Goal: Transaction & Acquisition: Purchase product/service

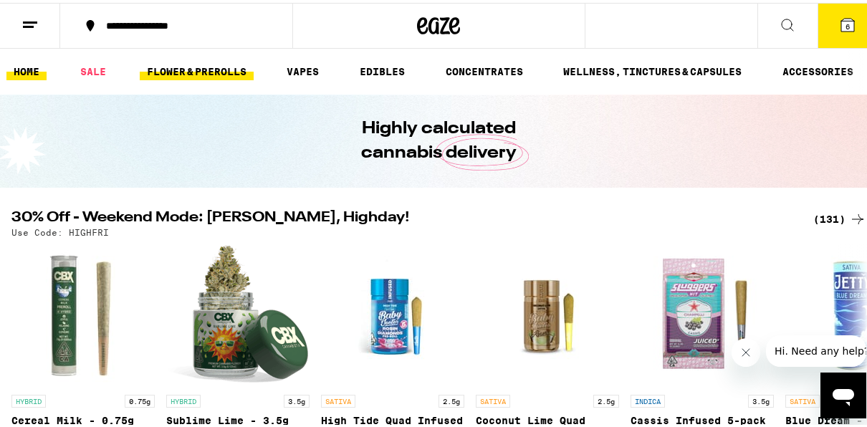
click at [226, 63] on link "FLOWER & PREROLLS" at bounding box center [197, 68] width 114 height 17
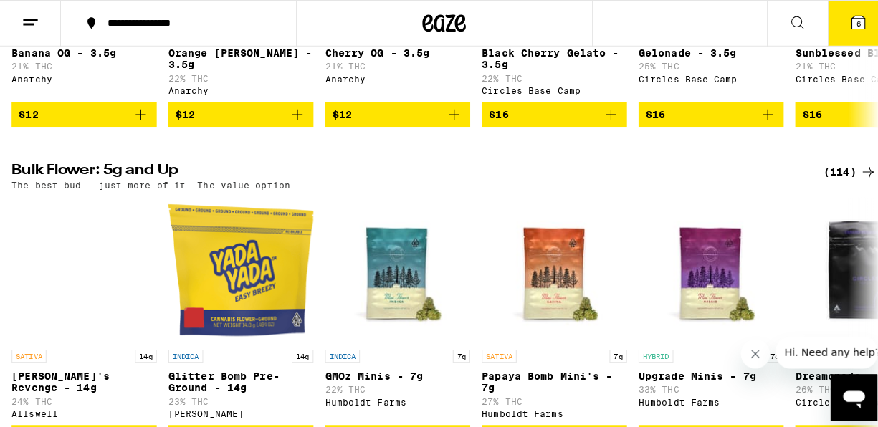
scroll to position [488, 0]
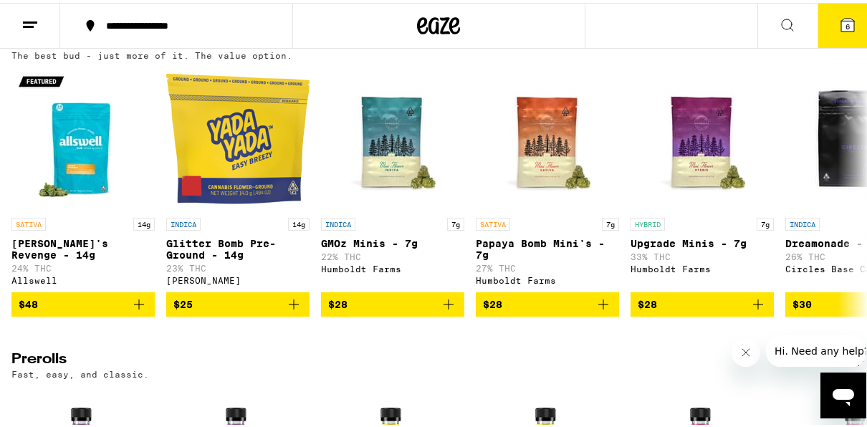
click at [842, 22] on icon at bounding box center [848, 22] width 13 height 13
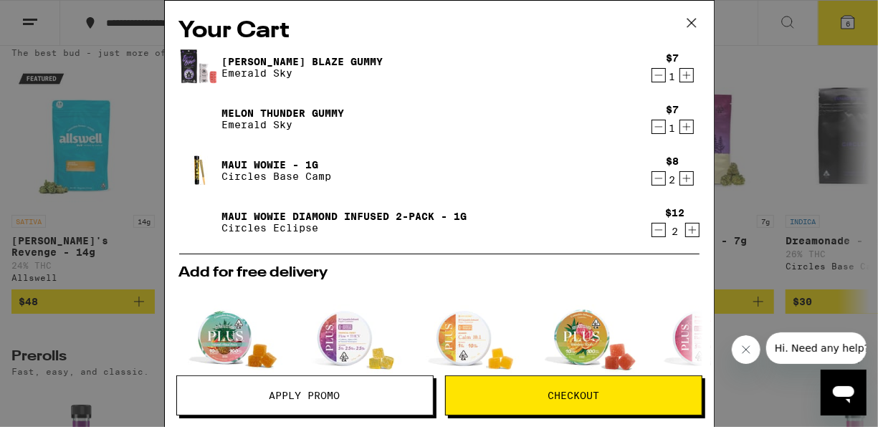
click at [649, 89] on div "[PERSON_NAME] Blaze Gummy Emerald Sky $7 1 Melon Thunder Gummy Emerald Sky $7 1…" at bounding box center [439, 150] width 520 height 206
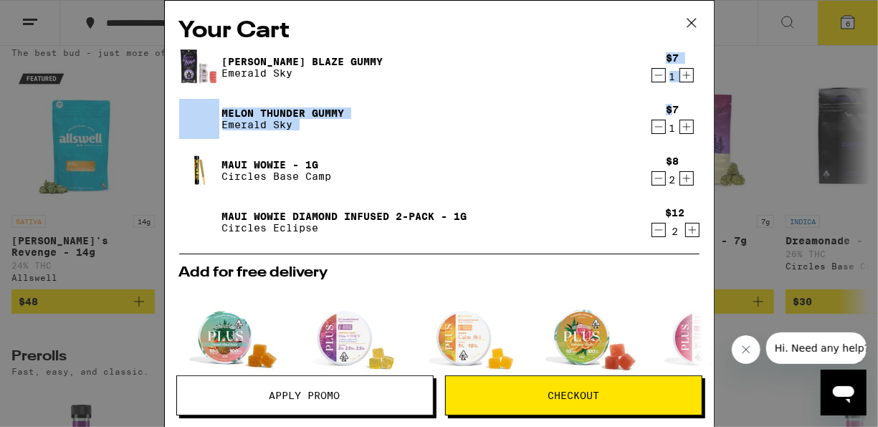
drag, startPoint x: 649, startPoint y: 89, endPoint x: 648, endPoint y: 76, distance: 12.9
click at [648, 76] on div "[PERSON_NAME] Blaze Gummy Emerald Sky $7 1 Melon Thunder Gummy Emerald Sky $7 1…" at bounding box center [439, 150] width 520 height 206
click at [652, 76] on icon "Decrement" at bounding box center [658, 75] width 13 height 17
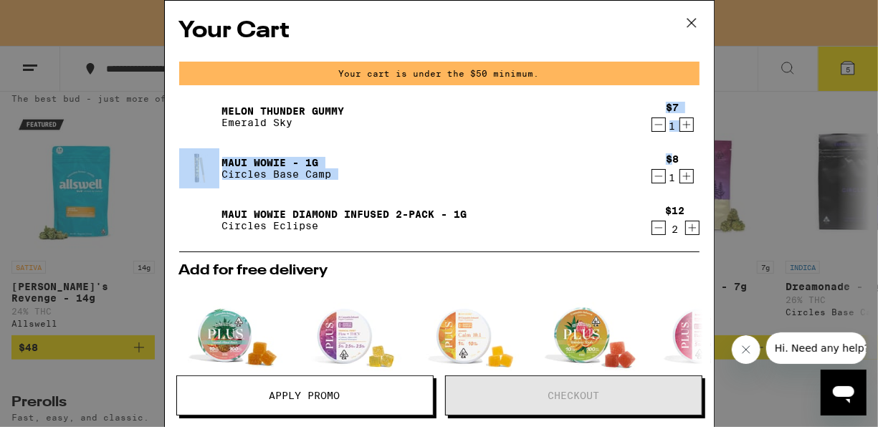
scroll to position [533, 0]
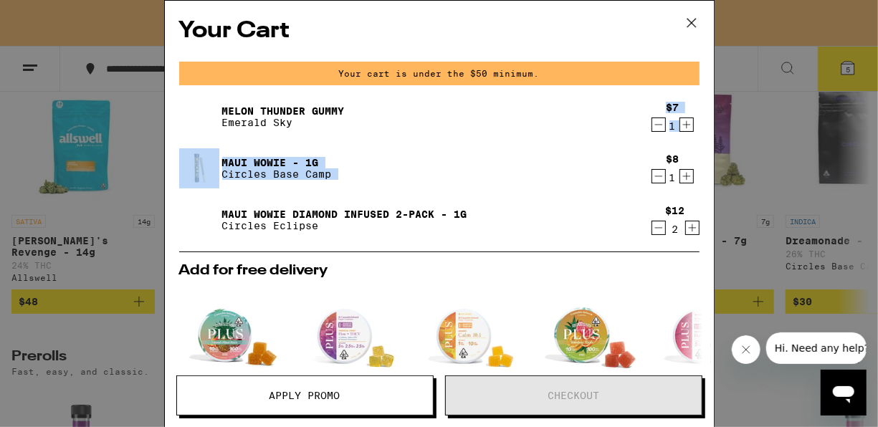
click at [648, 76] on div "Your cart is under the $50 minimum." at bounding box center [439, 74] width 520 height 24
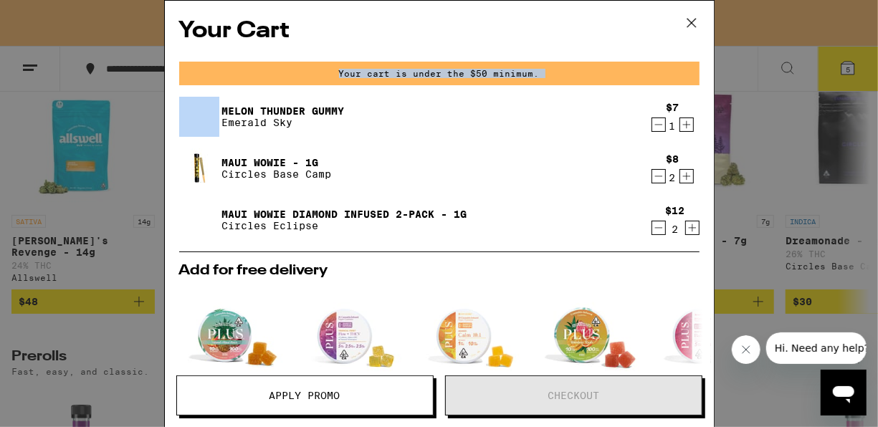
click at [648, 76] on div "Your cart is under the $50 minimum." at bounding box center [439, 74] width 520 height 24
drag, startPoint x: 648, startPoint y: 76, endPoint x: 643, endPoint y: 130, distance: 54.7
click at [643, 130] on div "Your Cart Your cart is under the $50 minimum. Melon Thunder Gummy Emerald Sky $…" at bounding box center [439, 193] width 549 height 384
click at [652, 130] on icon "Decrement" at bounding box center [658, 124] width 13 height 17
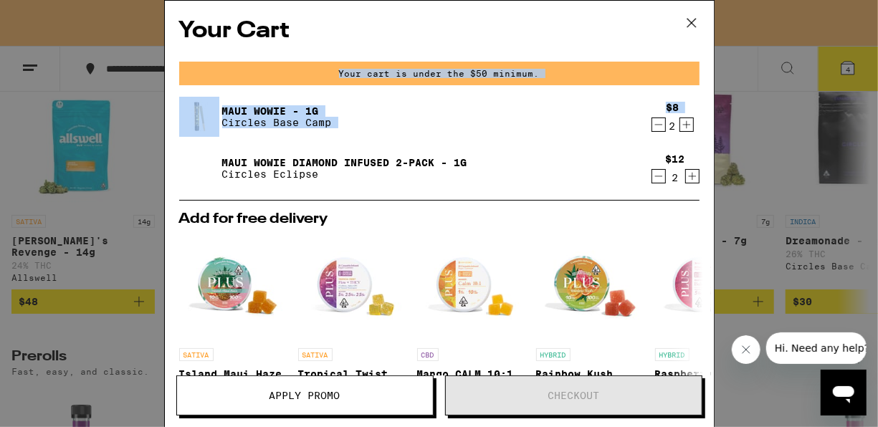
click at [655, 125] on icon "Decrement" at bounding box center [659, 125] width 8 height 0
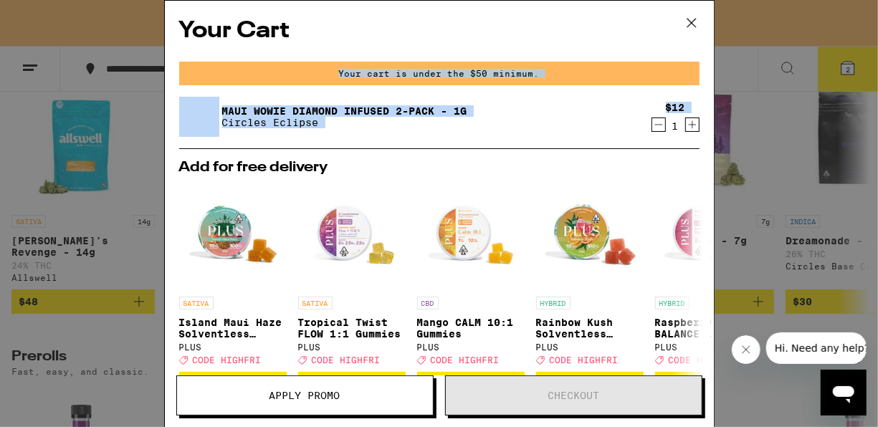
click at [655, 125] on icon "Decrement" at bounding box center [659, 125] width 8 height 0
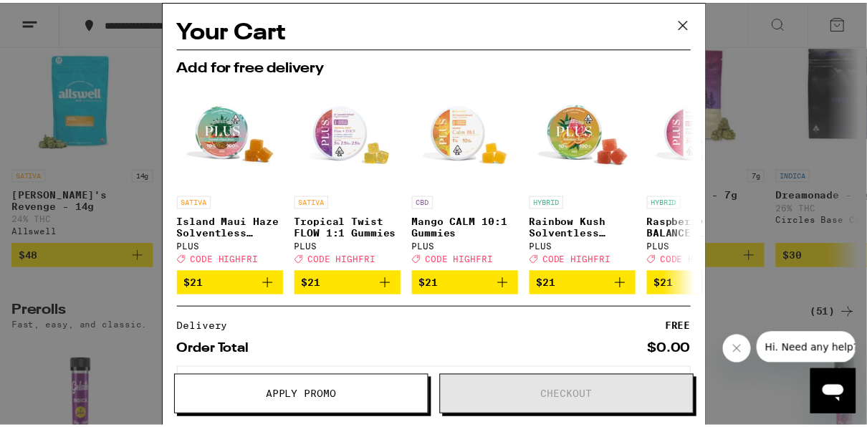
scroll to position [488, 0]
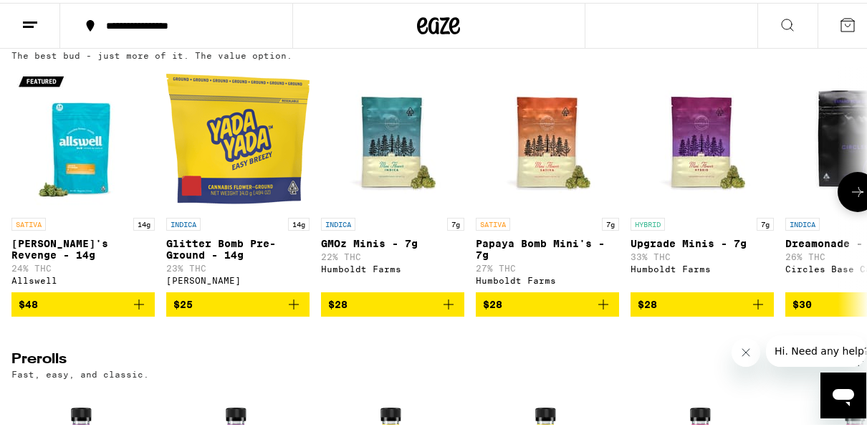
click at [850, 198] on icon at bounding box center [858, 189] width 17 height 17
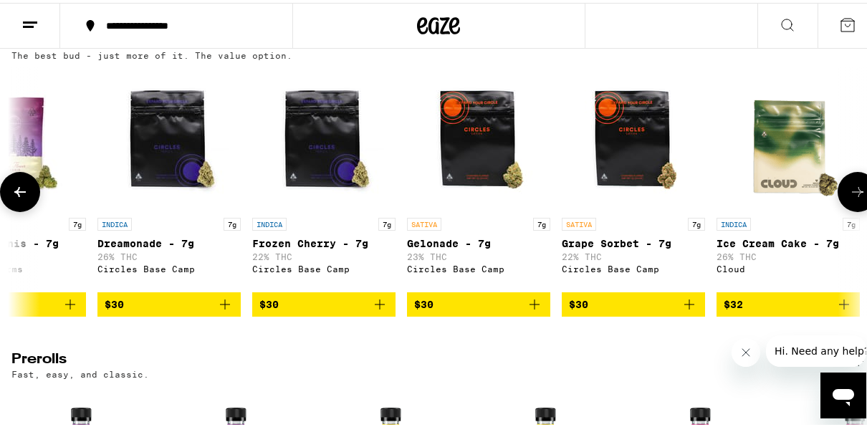
click at [850, 198] on icon at bounding box center [858, 189] width 17 height 17
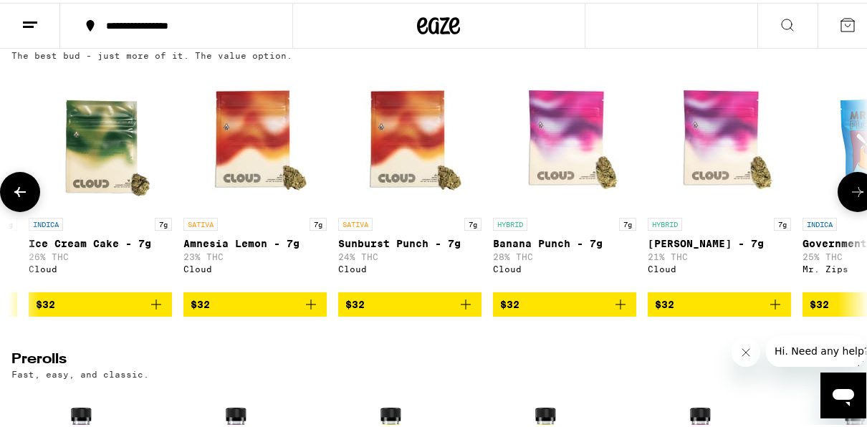
click at [850, 198] on icon at bounding box center [858, 189] width 17 height 17
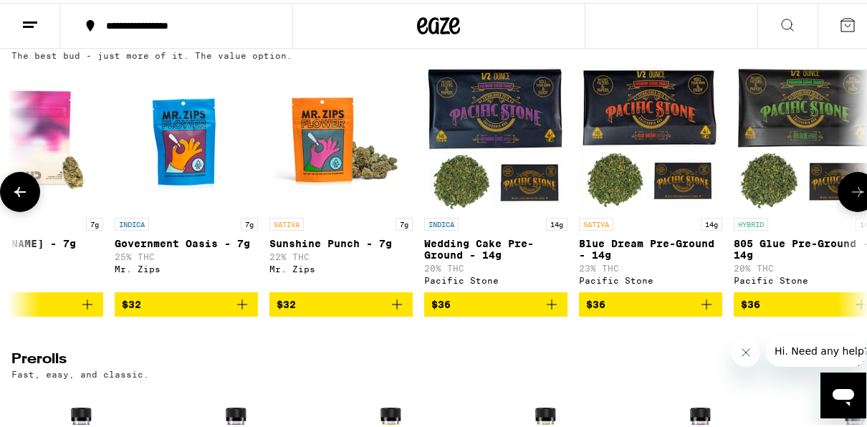
click at [850, 198] on icon at bounding box center [858, 189] width 17 height 17
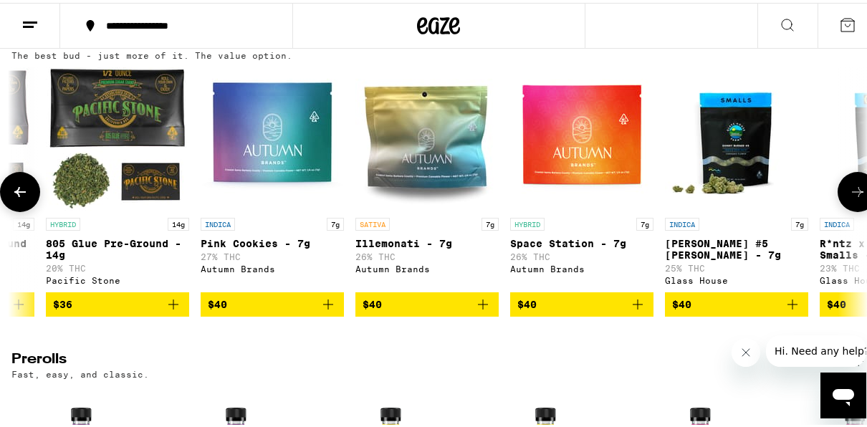
click at [850, 198] on icon at bounding box center [858, 189] width 17 height 17
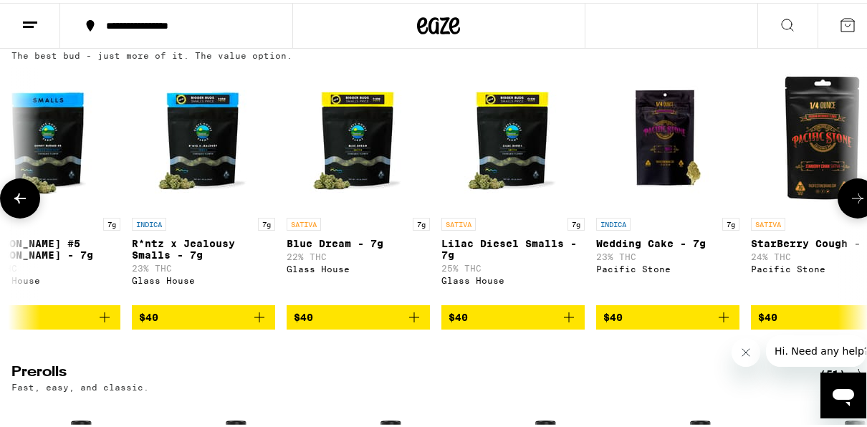
click at [841, 201] on button at bounding box center [858, 196] width 40 height 40
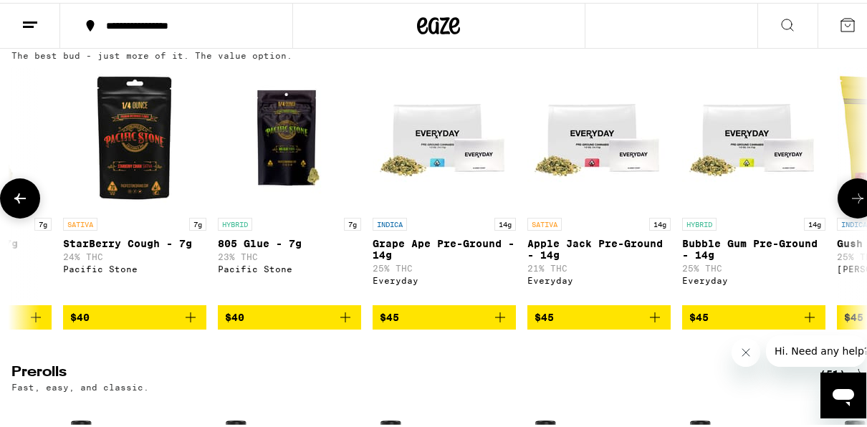
click at [841, 201] on button at bounding box center [858, 196] width 40 height 40
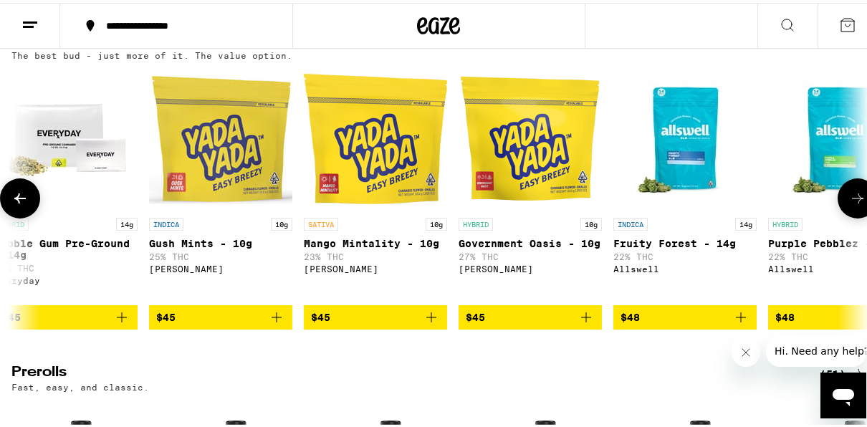
click at [841, 201] on button at bounding box center [858, 196] width 40 height 40
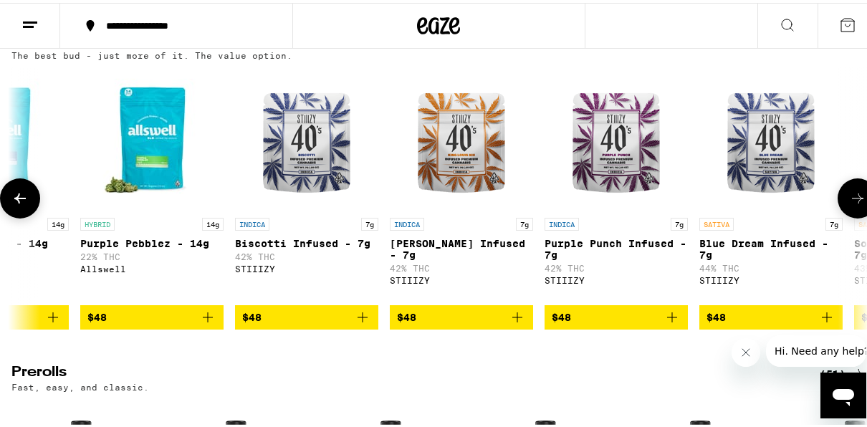
click at [841, 201] on button at bounding box center [858, 196] width 40 height 40
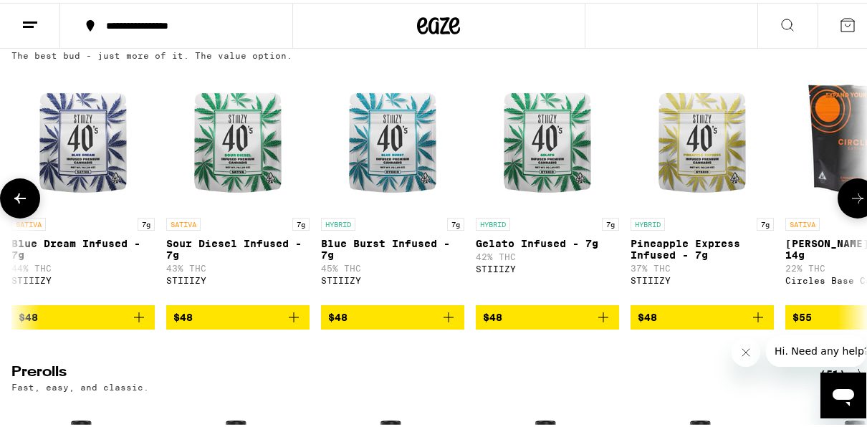
click at [841, 201] on button at bounding box center [858, 196] width 40 height 40
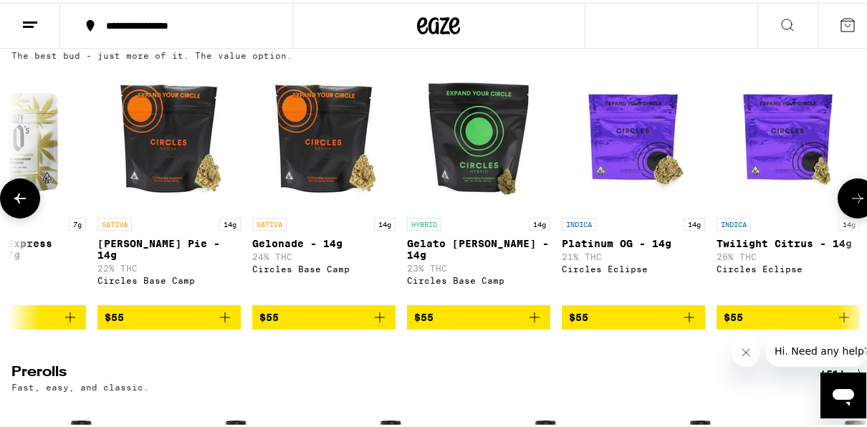
click at [841, 201] on button at bounding box center [858, 196] width 40 height 40
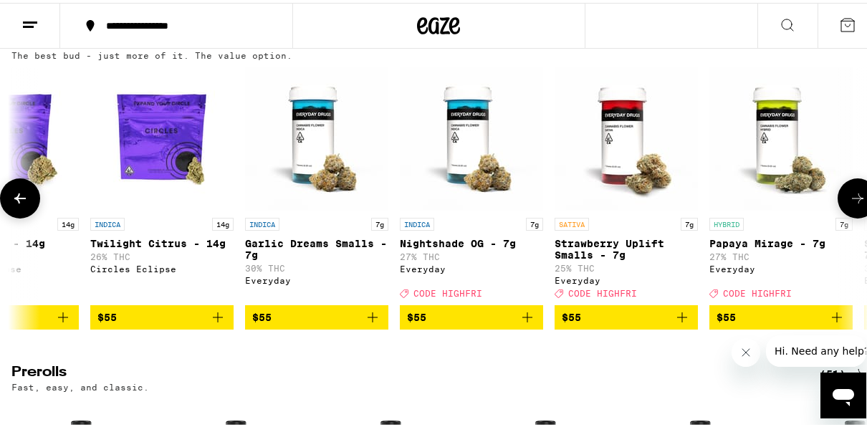
scroll to position [0, 7571]
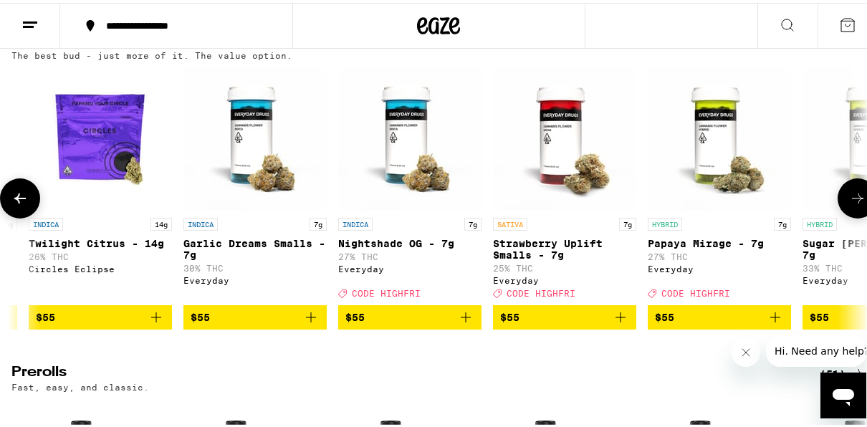
click at [841, 201] on button at bounding box center [858, 196] width 40 height 40
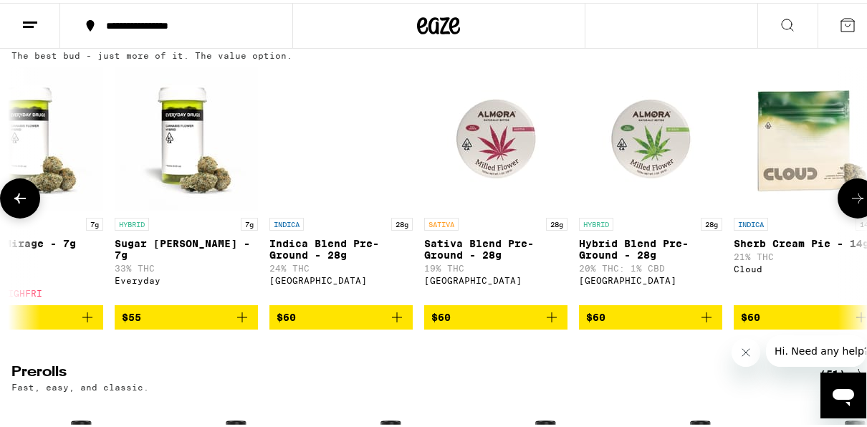
click at [841, 201] on button at bounding box center [858, 196] width 40 height 40
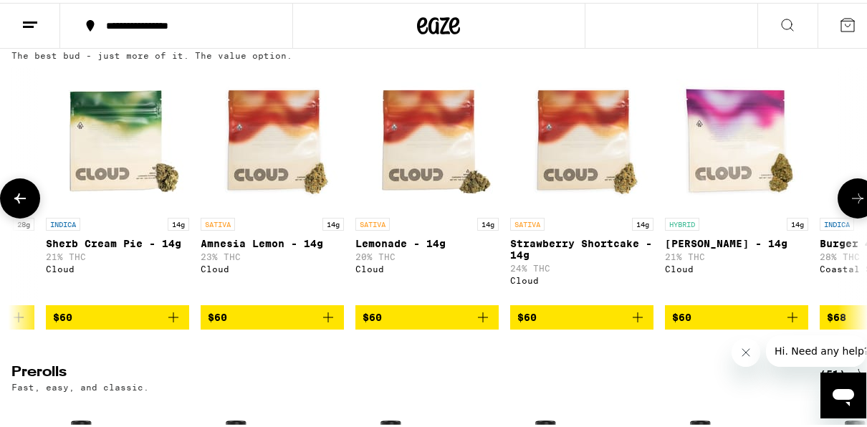
click at [841, 201] on button at bounding box center [858, 196] width 40 height 40
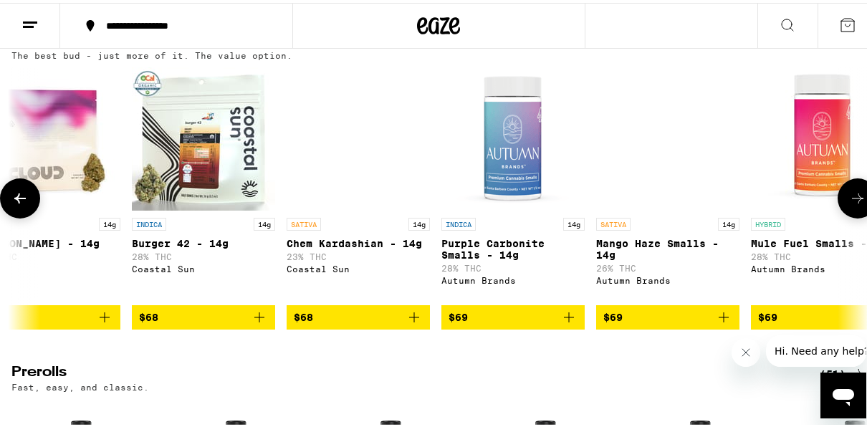
click at [841, 201] on button at bounding box center [858, 196] width 40 height 40
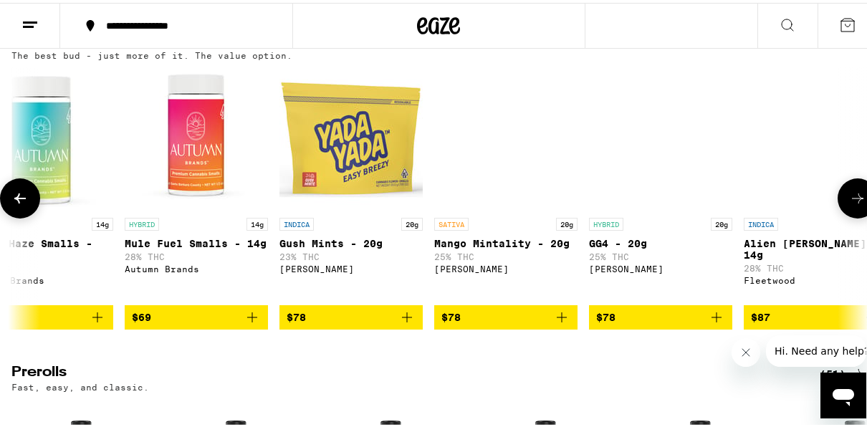
click at [841, 201] on button at bounding box center [858, 196] width 40 height 40
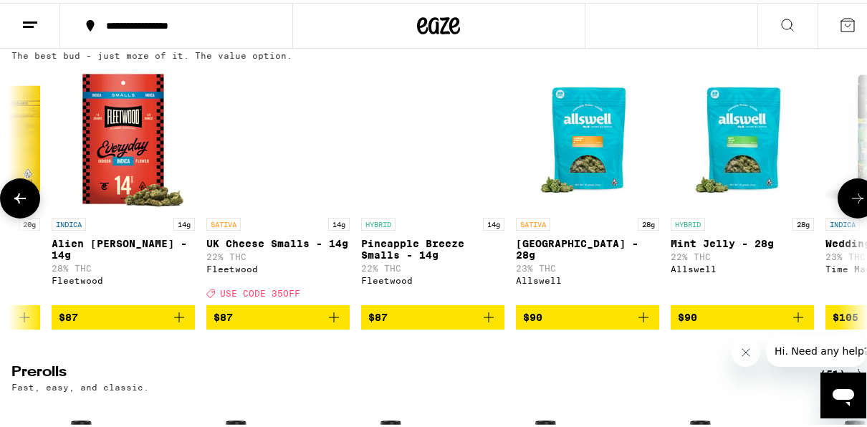
scroll to position [0, 10996]
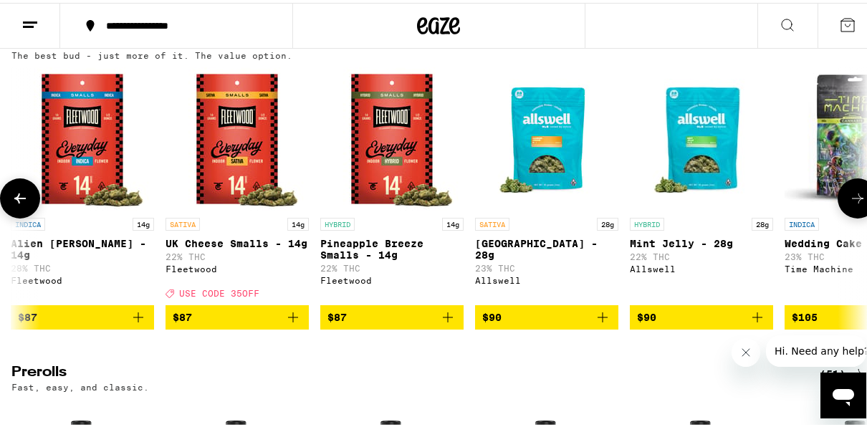
click at [841, 201] on button at bounding box center [858, 196] width 40 height 40
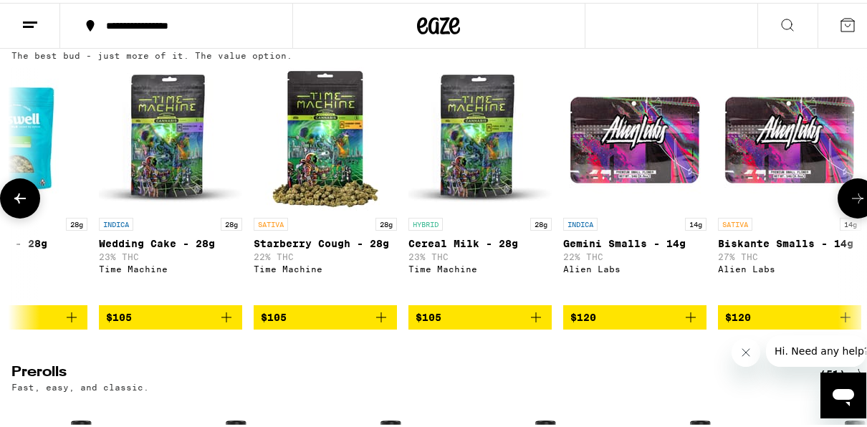
scroll to position [0, 11684]
